Goal: Navigation & Orientation: Go to known website

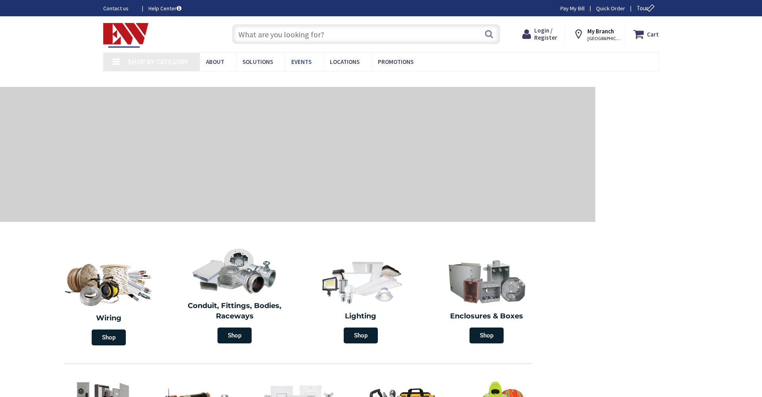
type input "[GEOGRAPHIC_DATA], [GEOGRAPHIC_DATA]"
